Goal: Check status: Check status

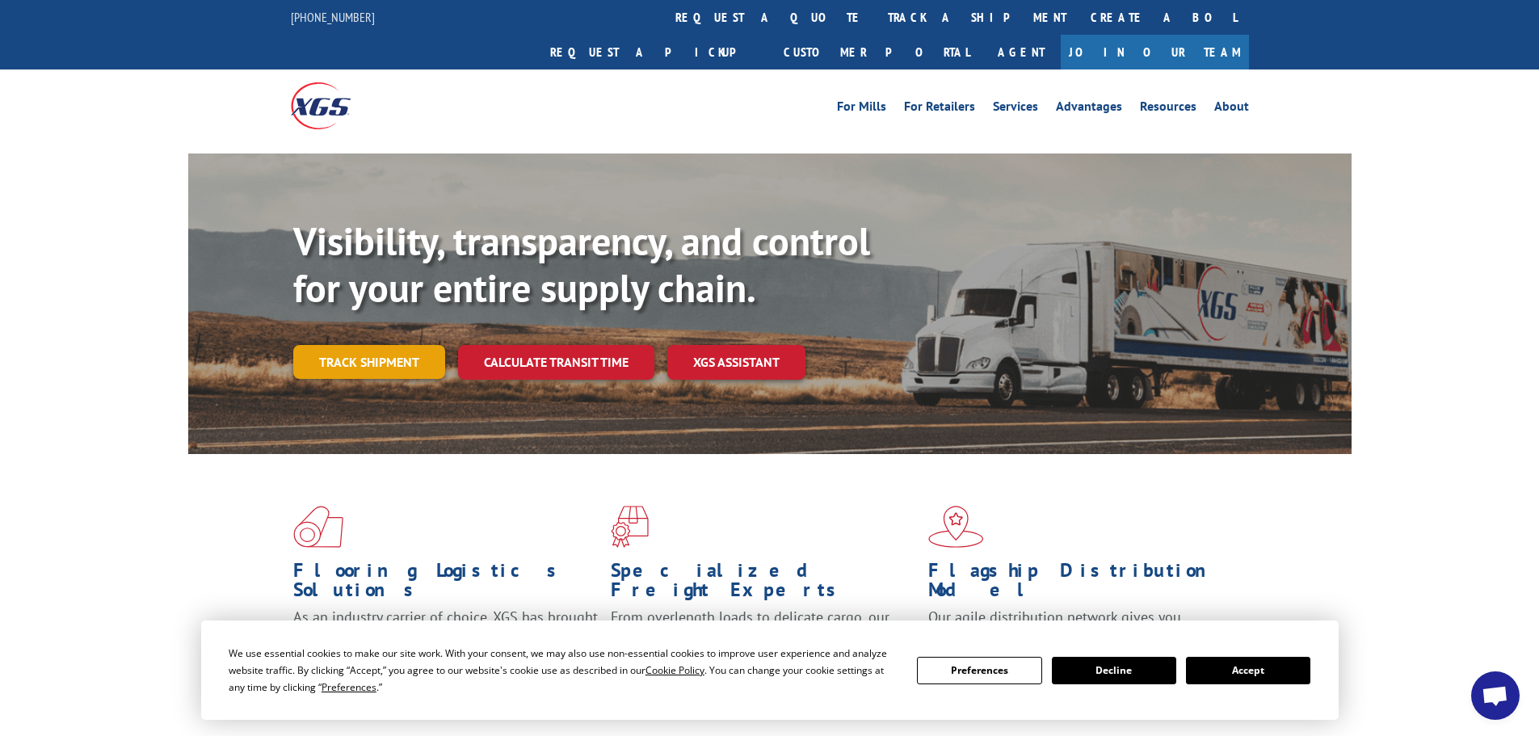
click at [403, 345] on link "Track shipment" at bounding box center [369, 362] width 152 height 34
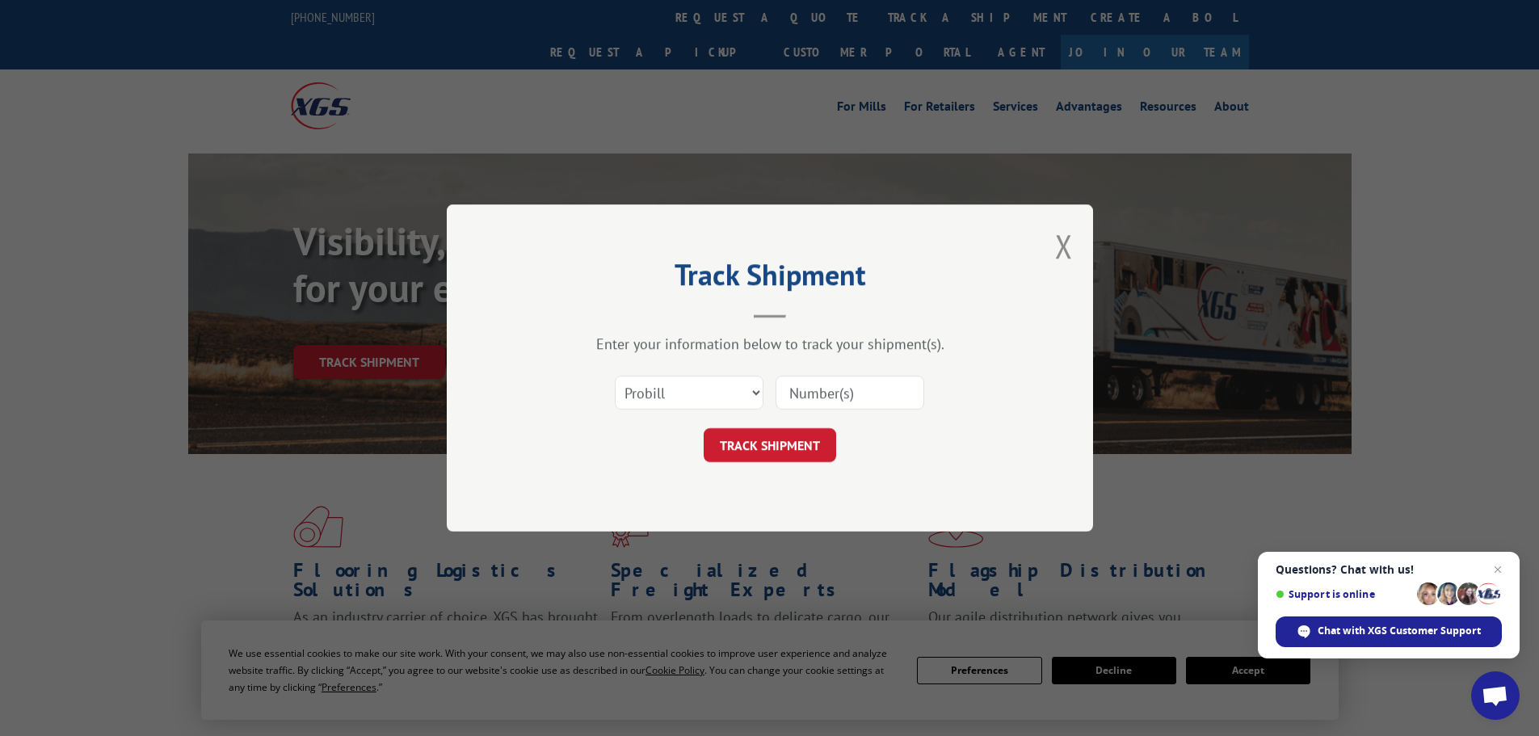
click at [826, 399] on input at bounding box center [850, 393] width 149 height 34
type input "8449477447"
click at [791, 441] on button "TRACK SHIPMENT" at bounding box center [770, 445] width 132 height 34
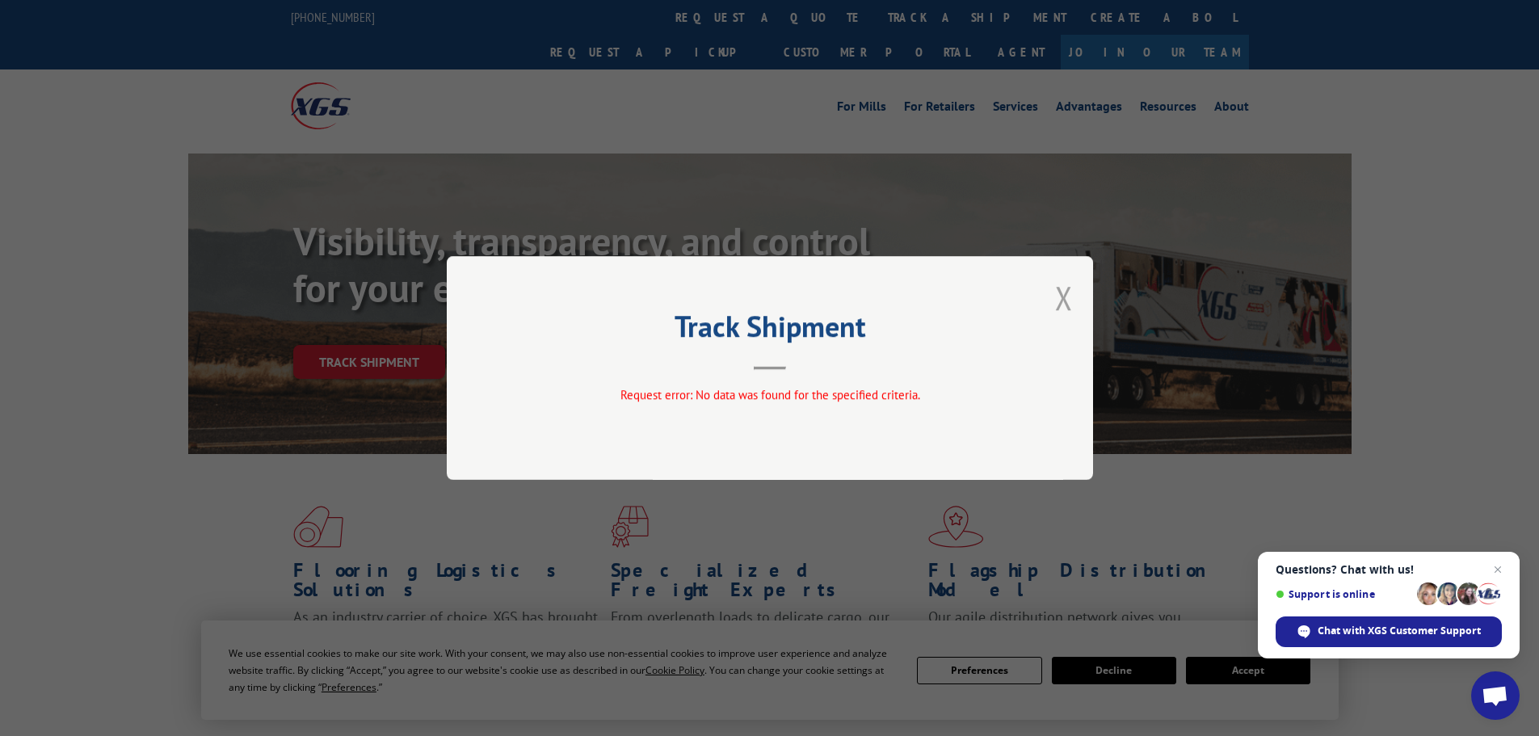
click at [1064, 300] on button "Close modal" at bounding box center [1064, 297] width 18 height 43
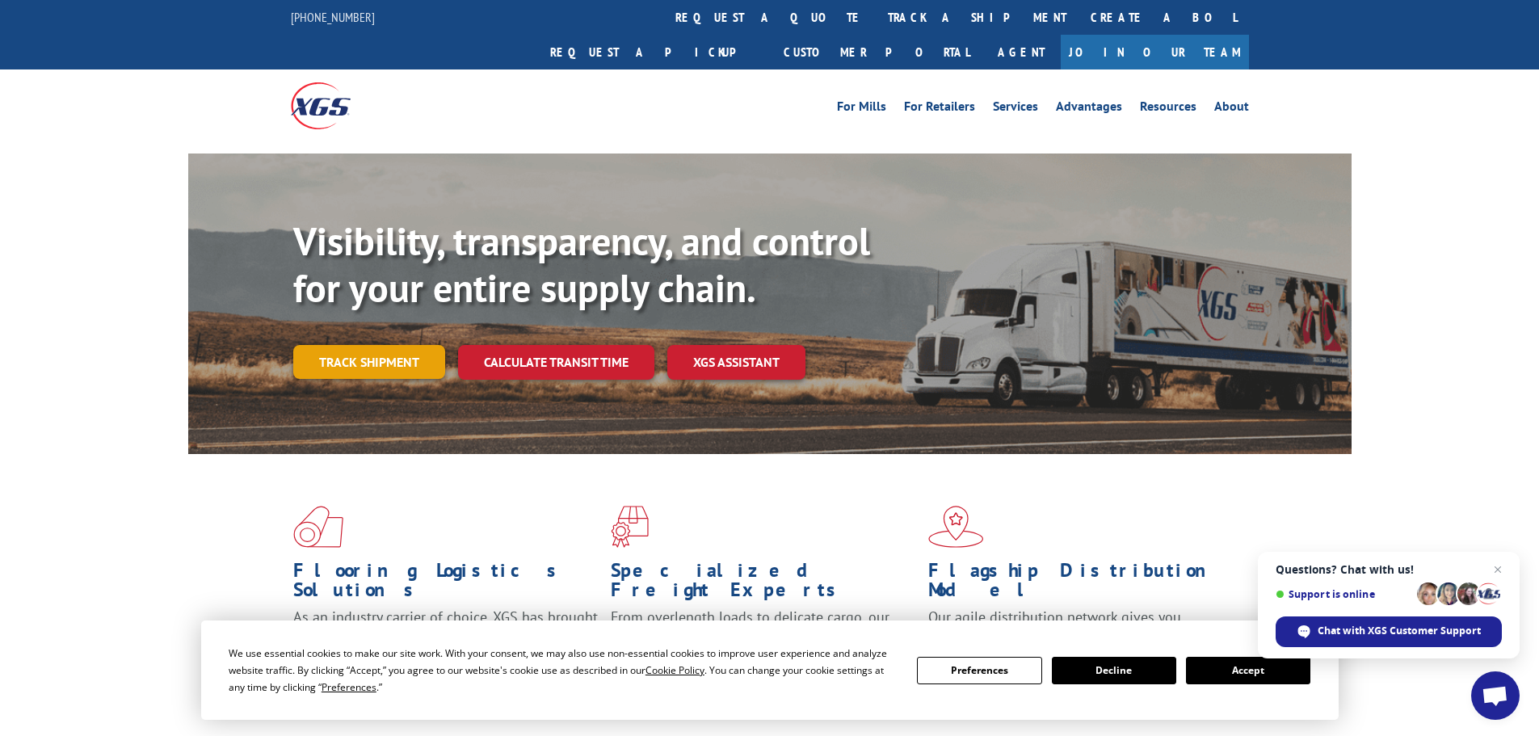
click at [365, 345] on link "Track shipment" at bounding box center [369, 362] width 152 height 34
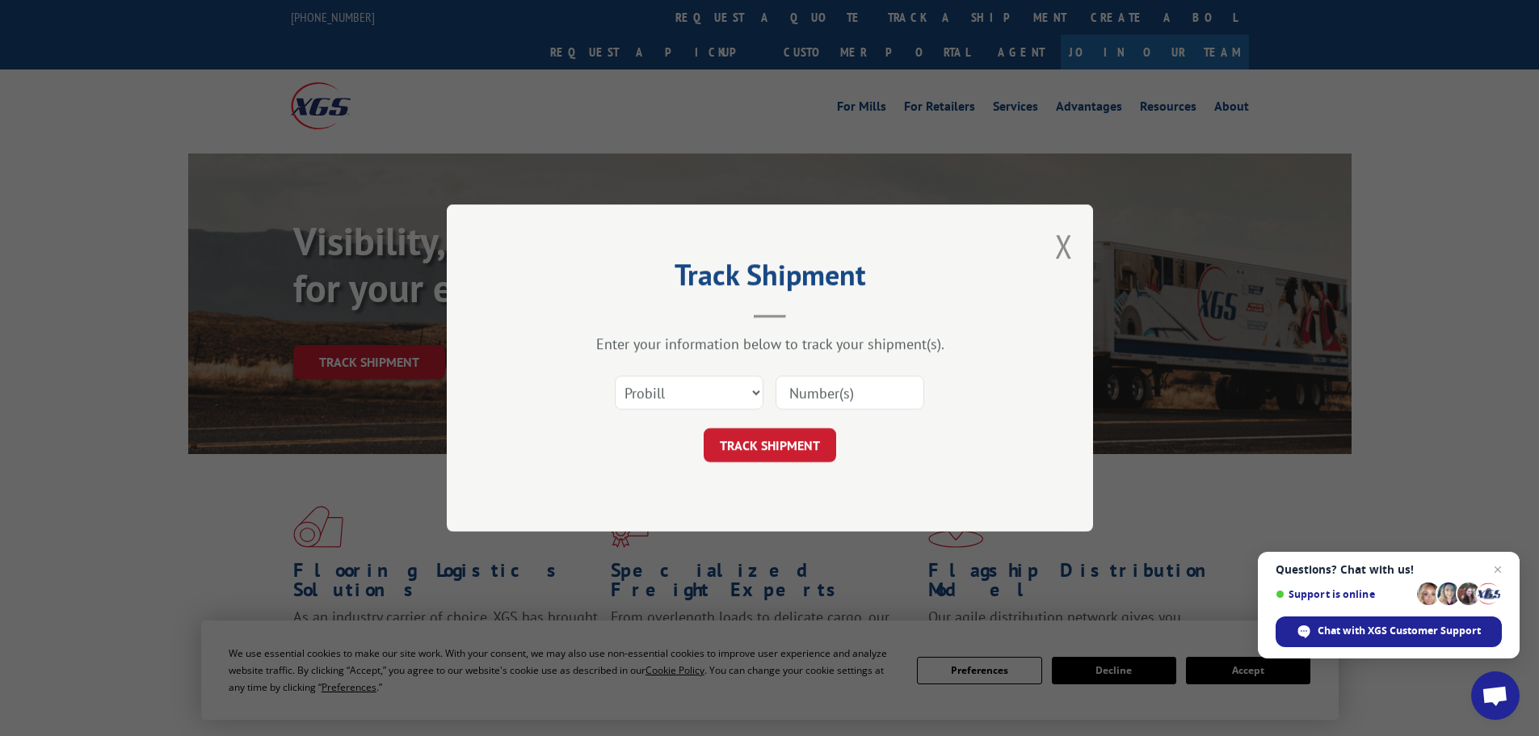
click at [810, 399] on input at bounding box center [850, 393] width 149 height 34
type input "6"
type input "6505986"
click at [777, 436] on button "TRACK SHIPMENT" at bounding box center [770, 445] width 132 height 34
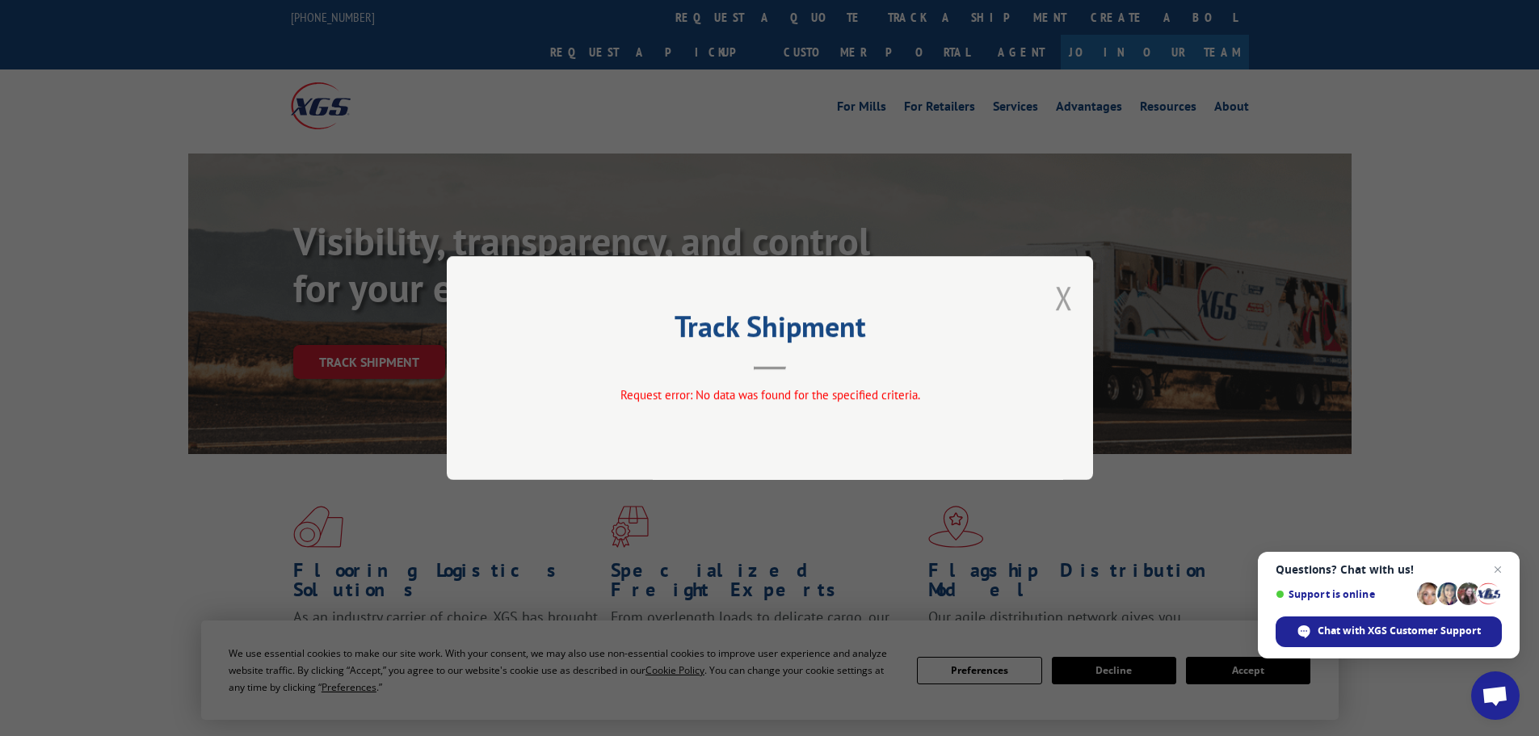
click at [1066, 300] on button "Close modal" at bounding box center [1064, 297] width 18 height 43
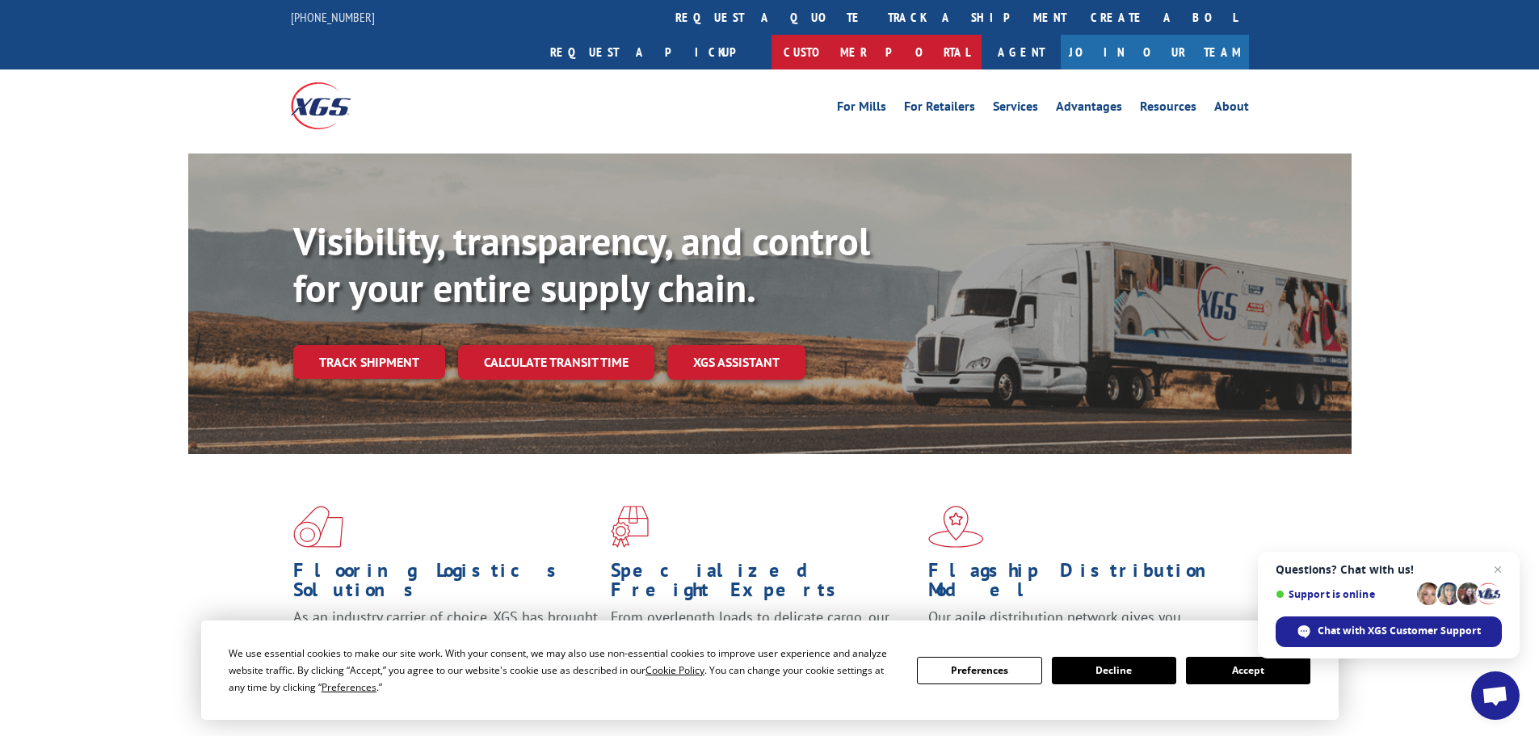
click at [982, 35] on link "Customer Portal" at bounding box center [877, 52] width 210 height 35
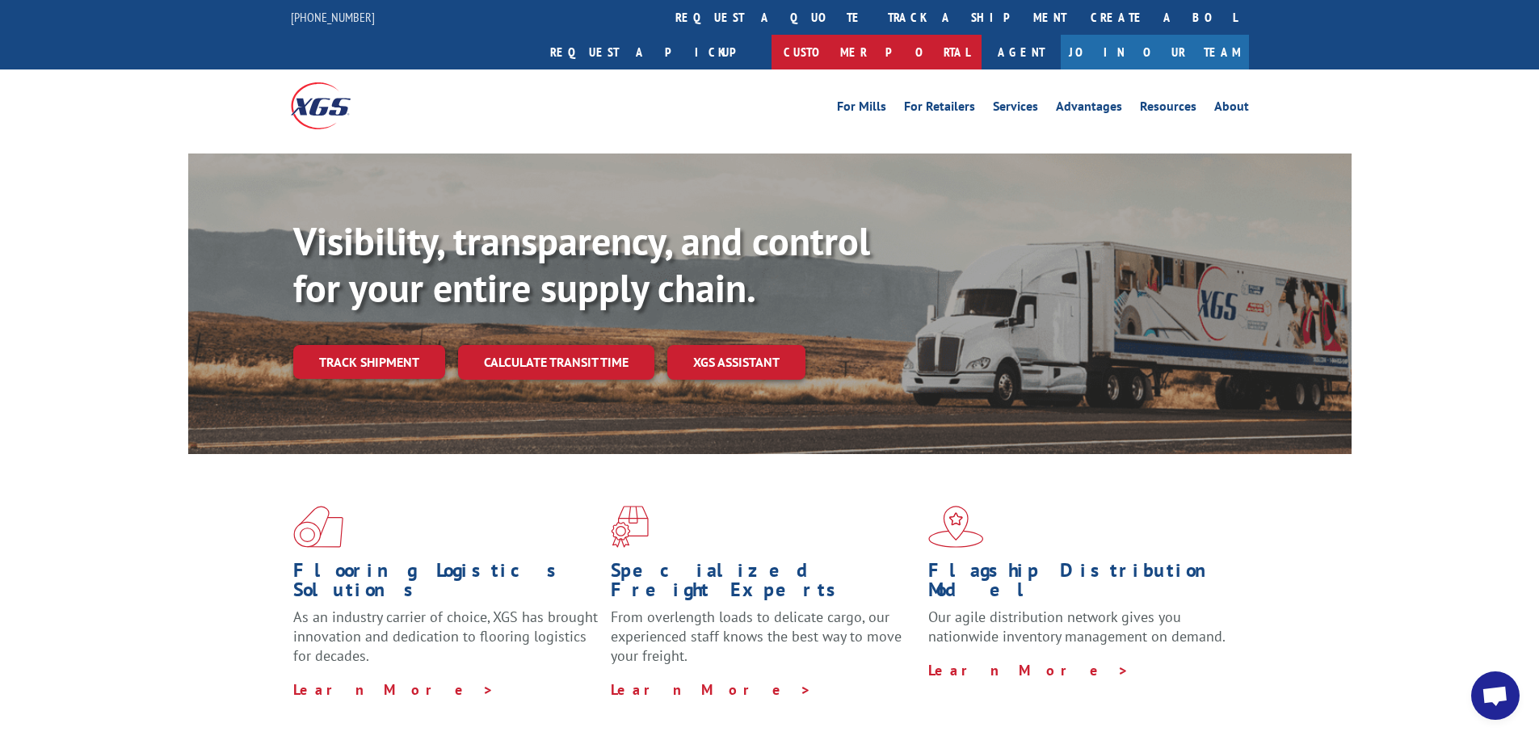
click at [982, 35] on link "Customer Portal" at bounding box center [877, 52] width 210 height 35
